Goal: Information Seeking & Learning: Check status

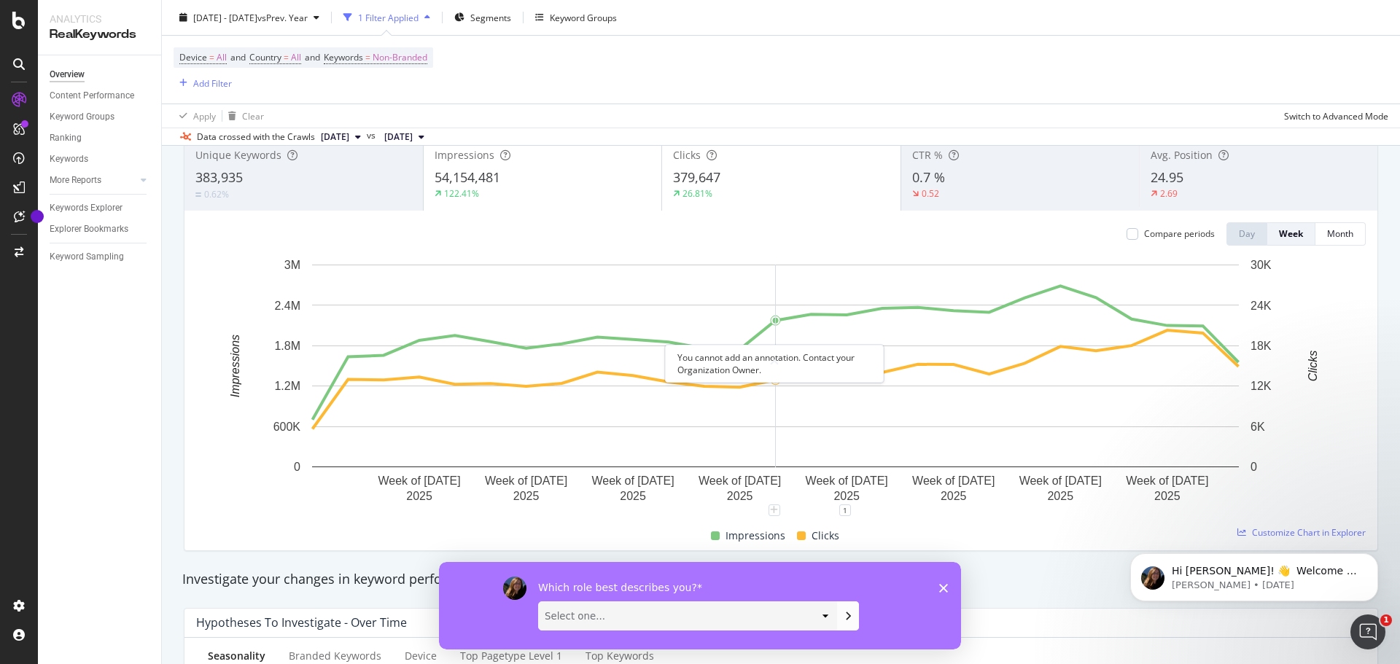
scroll to position [219, 0]
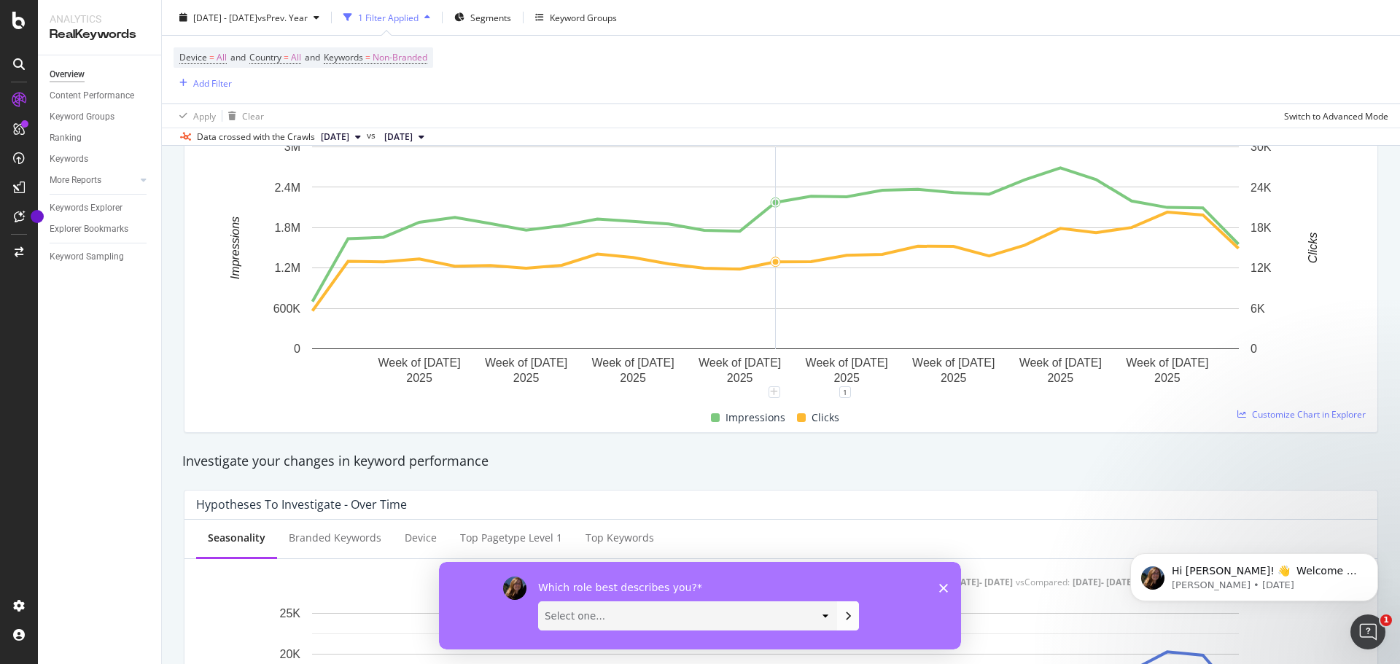
click at [943, 588] on polygon "Close survey" at bounding box center [943, 587] width 9 height 9
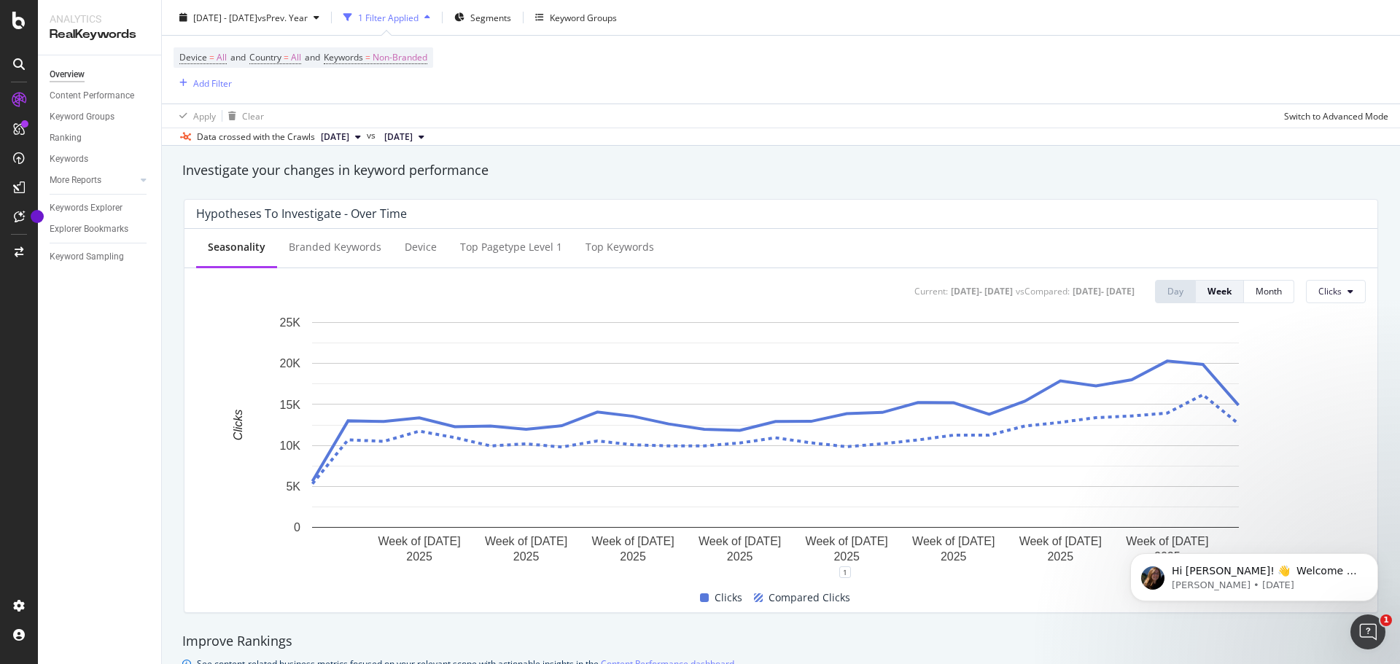
scroll to position [510, 0]
click at [364, 243] on div "Branded Keywords" at bounding box center [335, 246] width 93 height 15
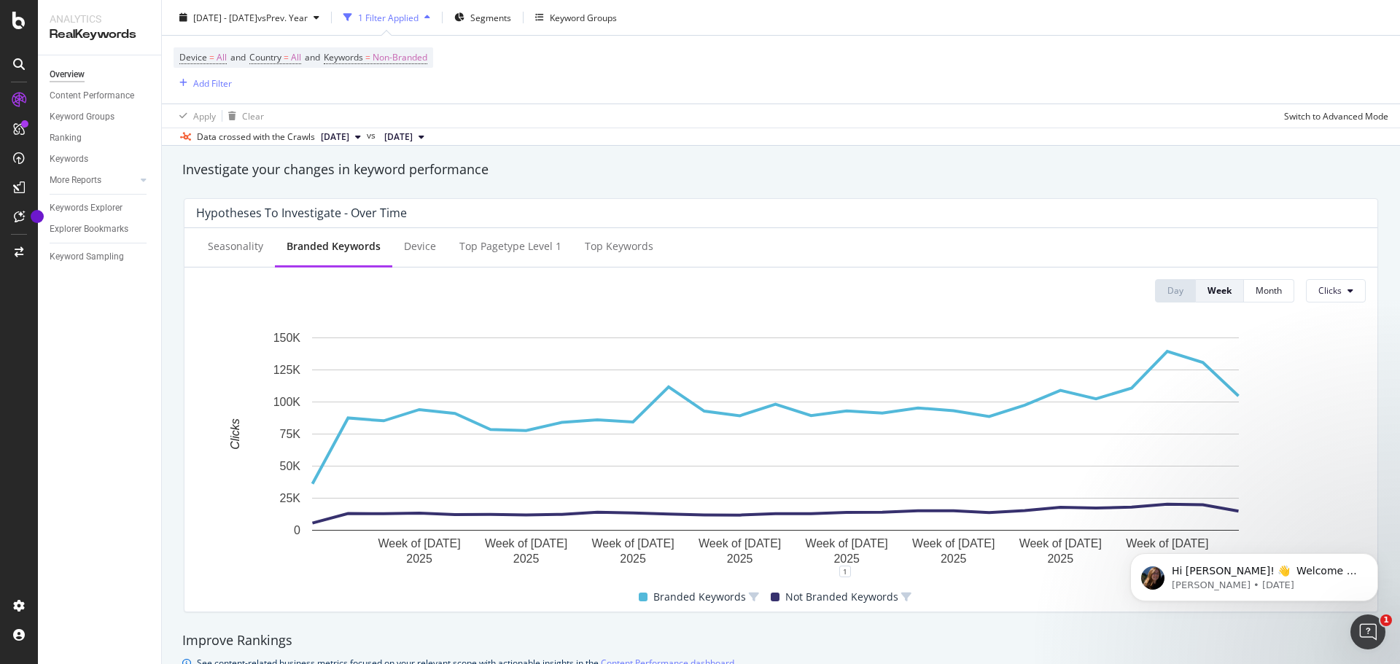
click at [349, 139] on span "[DATE]" at bounding box center [335, 136] width 28 height 13
click at [413, 139] on span "[DATE]" at bounding box center [398, 136] width 28 height 13
click at [666, 195] on div "Hypotheses to Investigate - Over Time Seasonality Branded Keywords Device Top p…" at bounding box center [781, 405] width 1212 height 437
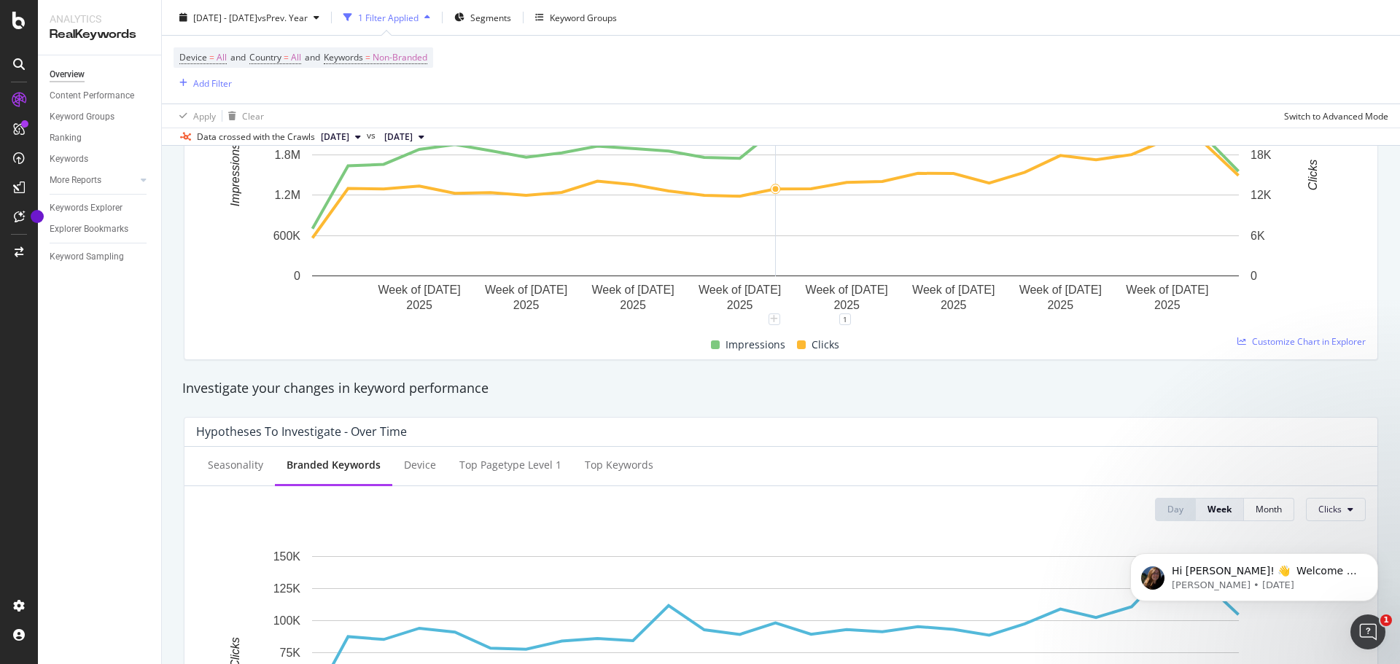
scroll to position [0, 0]
